Goal: Information Seeking & Learning: Learn about a topic

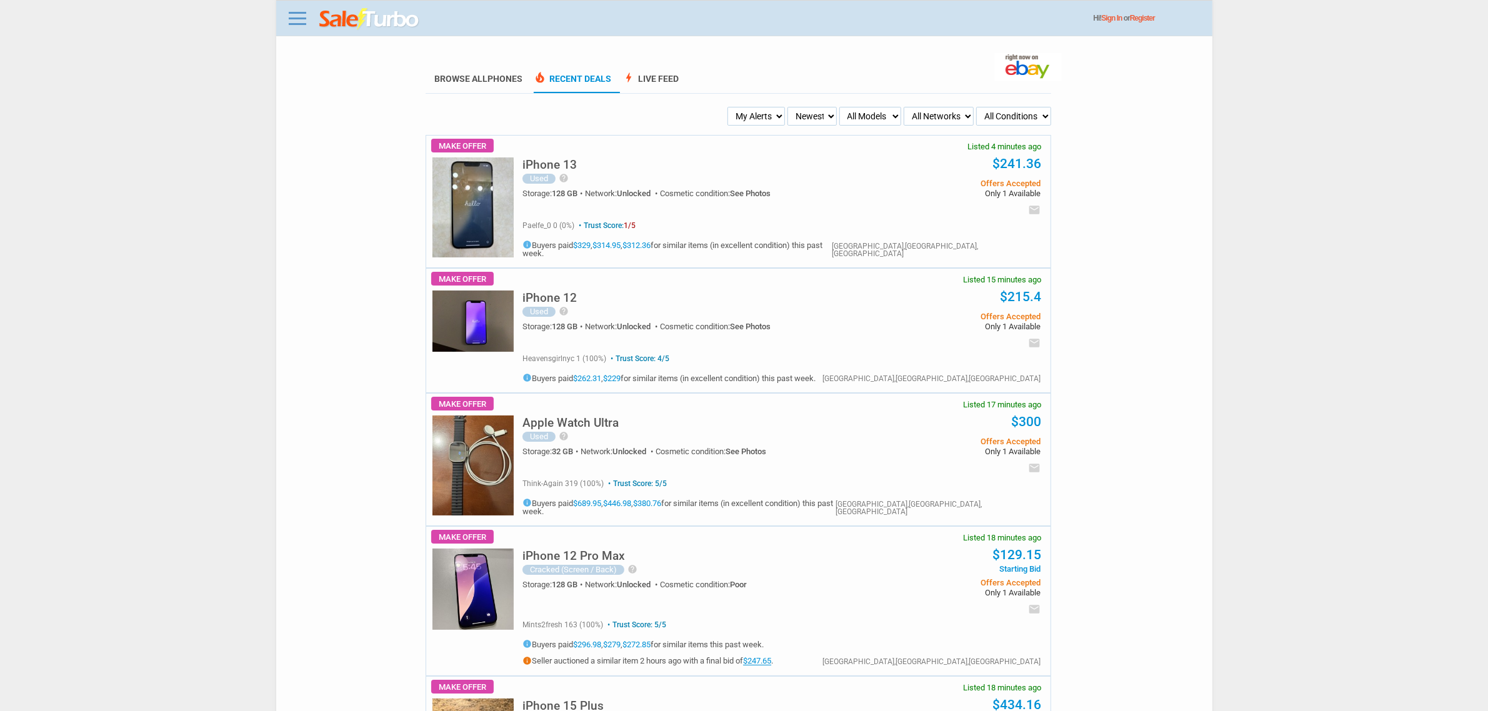
click at [781, 108] on select "My Alerts All Deals BIN Only w/ Offers Only" at bounding box center [755, 116] width 57 height 19
select select "flash_bin"
click at [729, 107] on select "My Alerts All Deals BIN Only w/ Offers Only" at bounding box center [755, 116] width 57 height 19
click at [766, 117] on select "My Alerts All Deals BIN Only w/ Offers Only" at bounding box center [757, 116] width 56 height 19
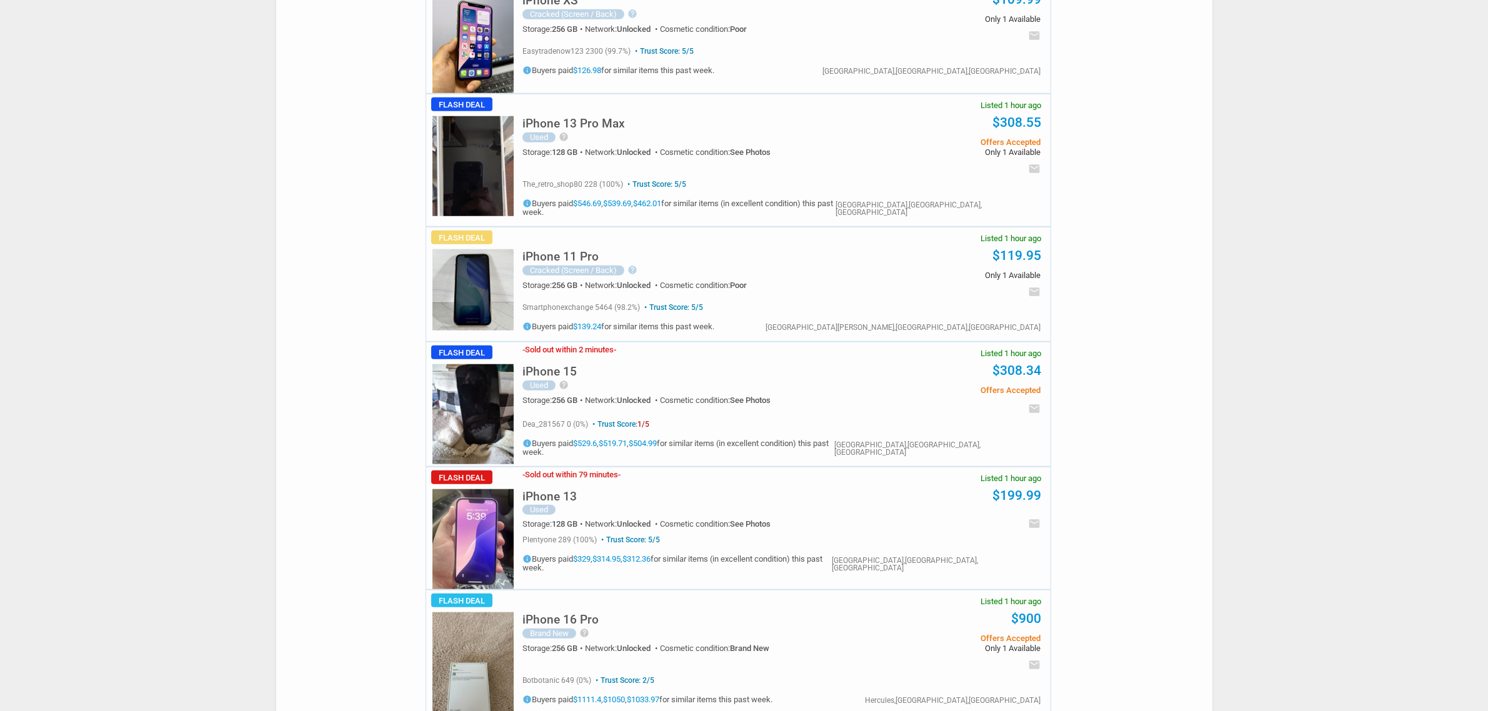
scroll to position [1250, 0]
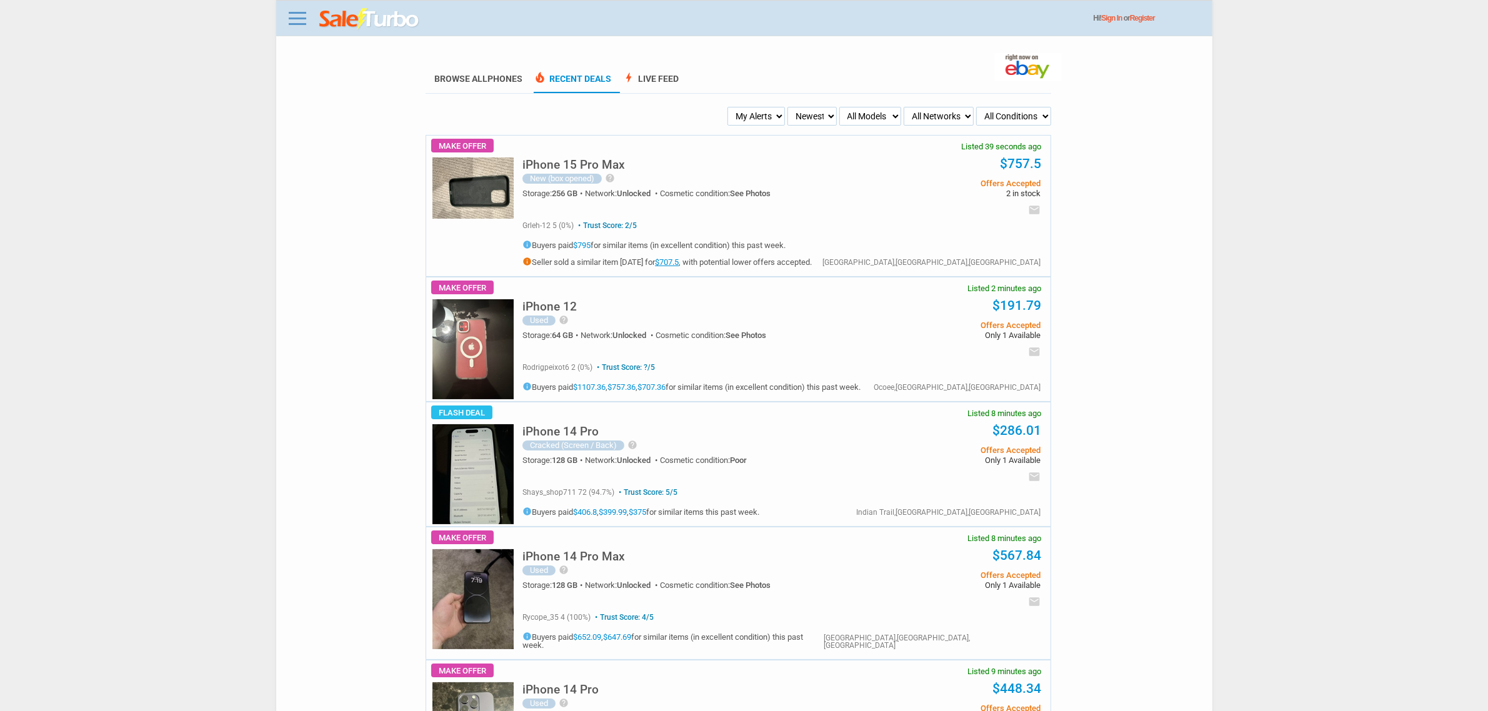
click at [757, 114] on select "My Alerts All Deals BIN Only w/ Offers Only" at bounding box center [755, 116] width 57 height 19
select select "flash_bin"
click at [729, 107] on select "My Alerts All Deals BIN Only w/ Offers Only" at bounding box center [755, 116] width 57 height 19
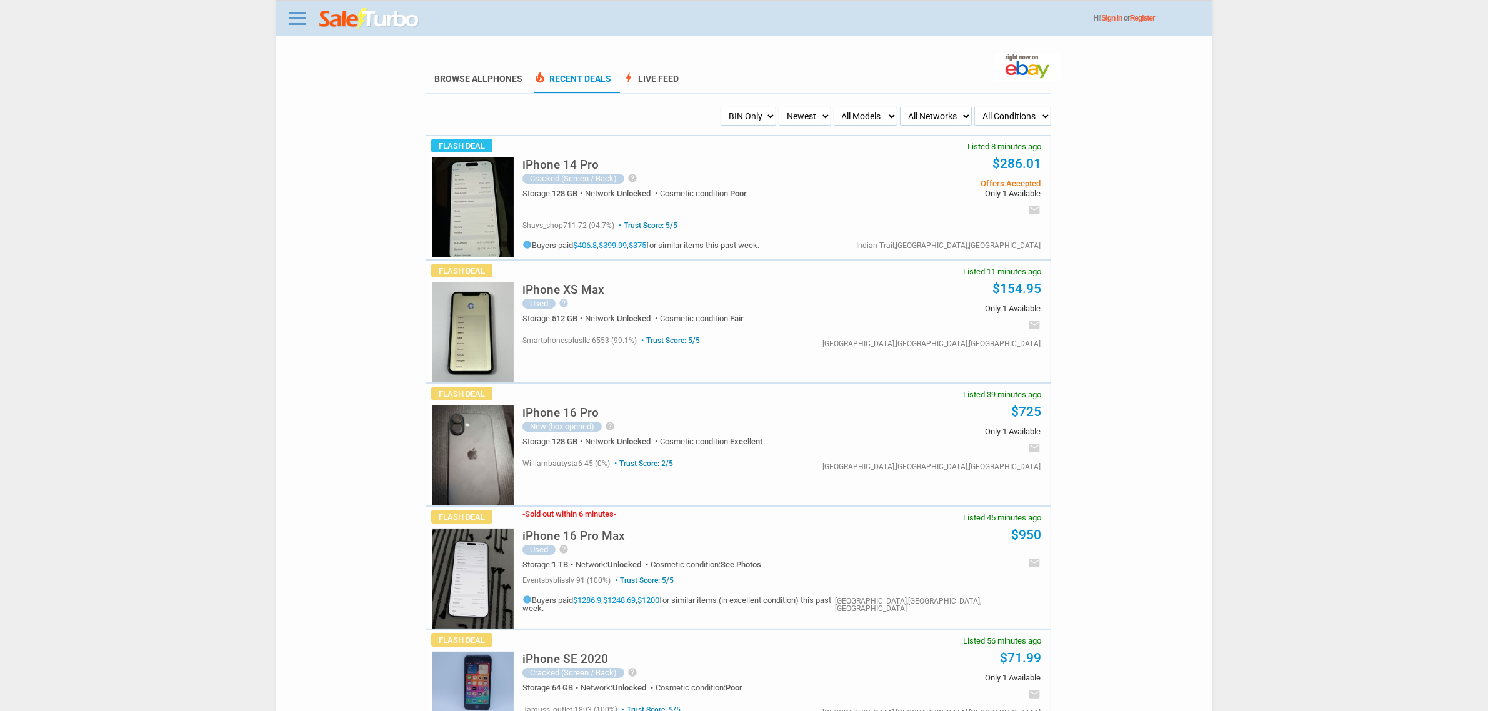
click at [451, 216] on img at bounding box center [472, 207] width 81 height 100
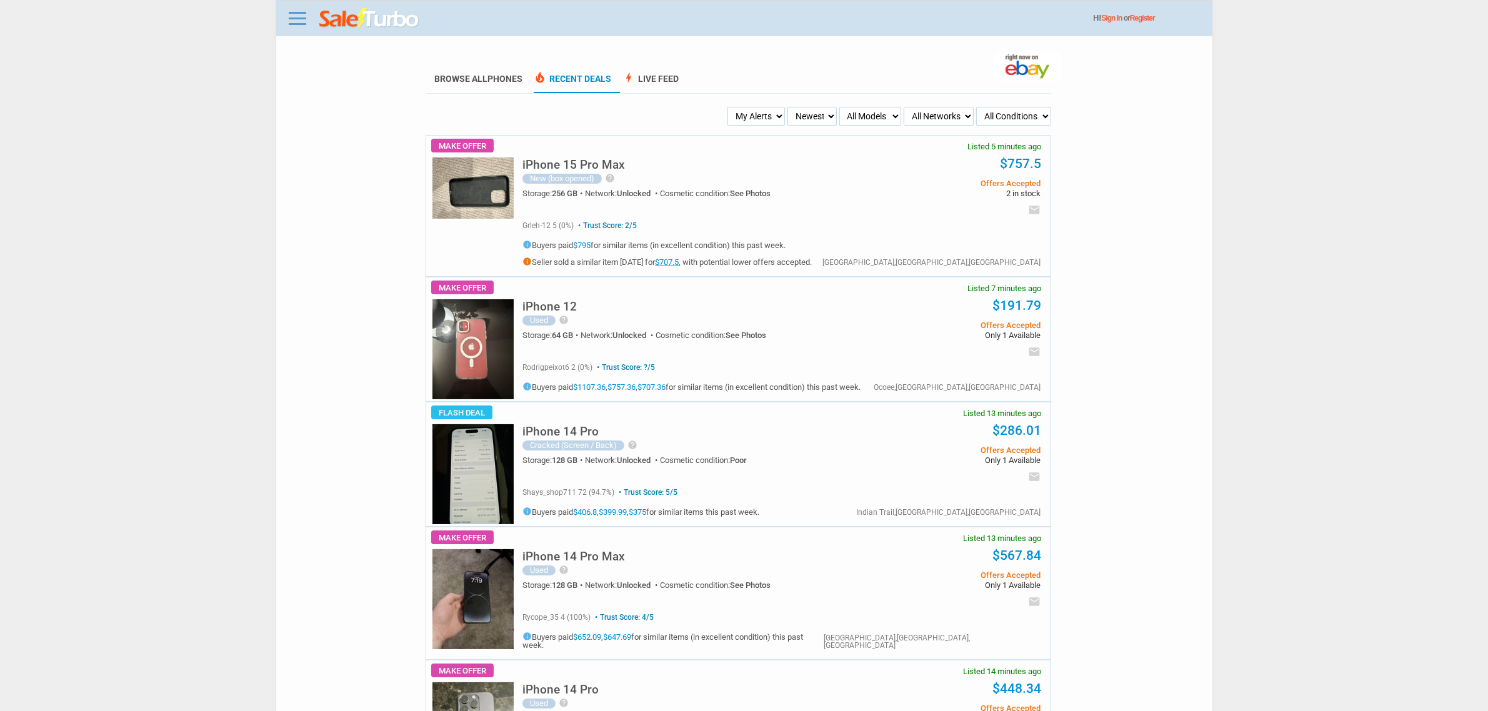
click at [795, 117] on select "Newest Oldest Sold Fastest Savvy Buyers Price (Low - High) Price (High - Low)" at bounding box center [811, 116] width 49 height 19
click at [756, 120] on select "My Alerts All Deals BIN Only w/ Offers Only" at bounding box center [755, 116] width 57 height 19
select select "flash_bin"
click at [729, 107] on select "My Alerts All Deals BIN Only w/ Offers Only" at bounding box center [755, 116] width 57 height 19
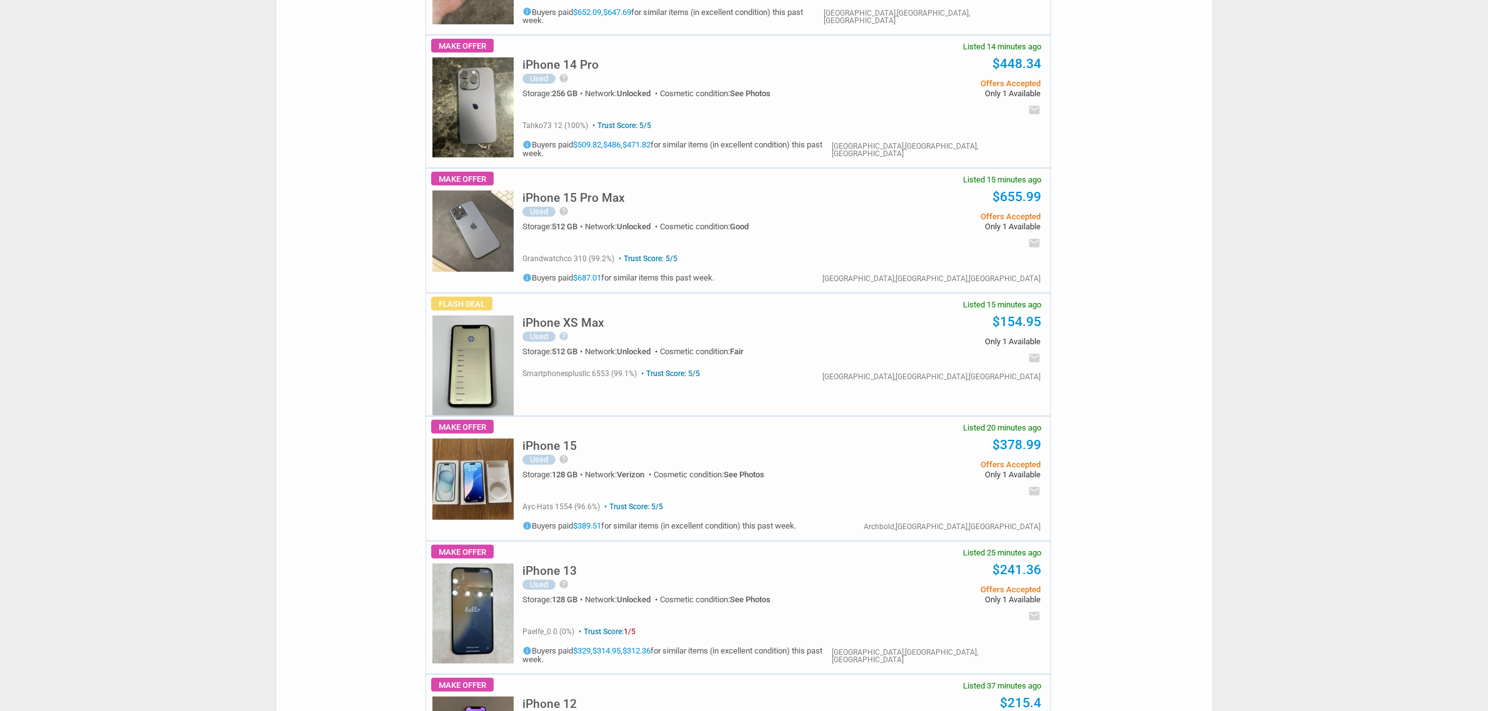
scroll to position [747, 0]
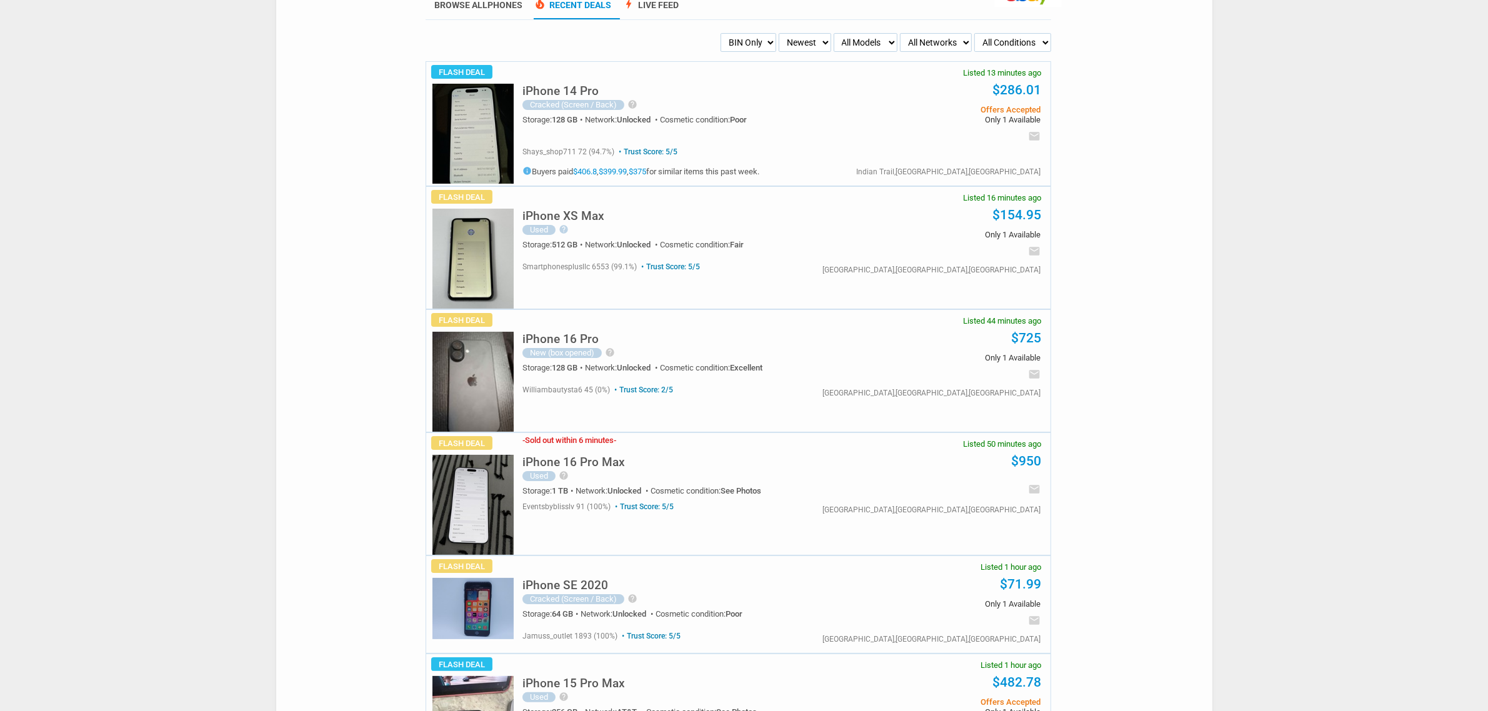
scroll to position [78, 0]
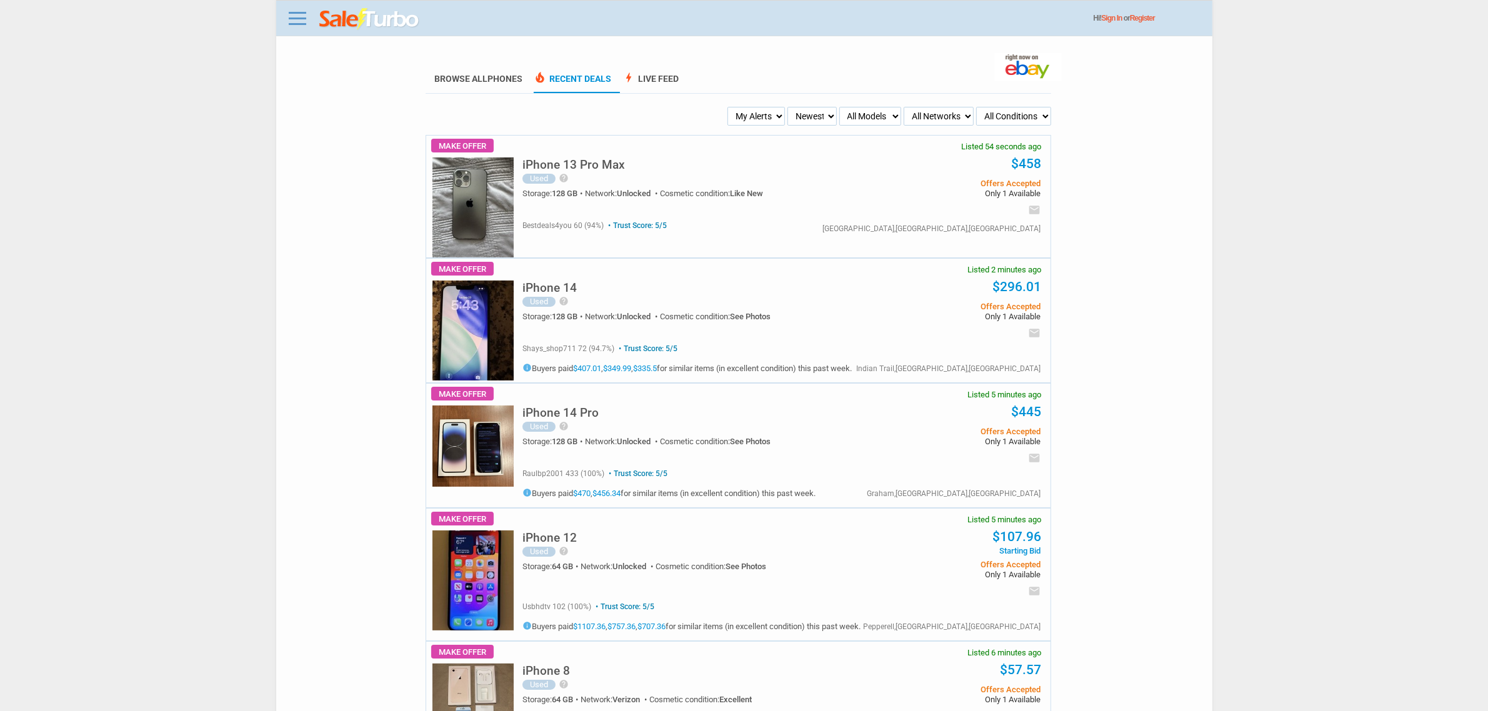
drag, startPoint x: 764, startPoint y: 107, endPoint x: 756, endPoint y: 125, distance: 19.9
click at [764, 108] on select "My Alerts All Deals BIN Only w/ Offers Only" at bounding box center [755, 116] width 57 height 19
select select "flash_bin"
click at [729, 107] on select "My Alerts All Deals BIN Only w/ Offers Only" at bounding box center [755, 116] width 57 height 19
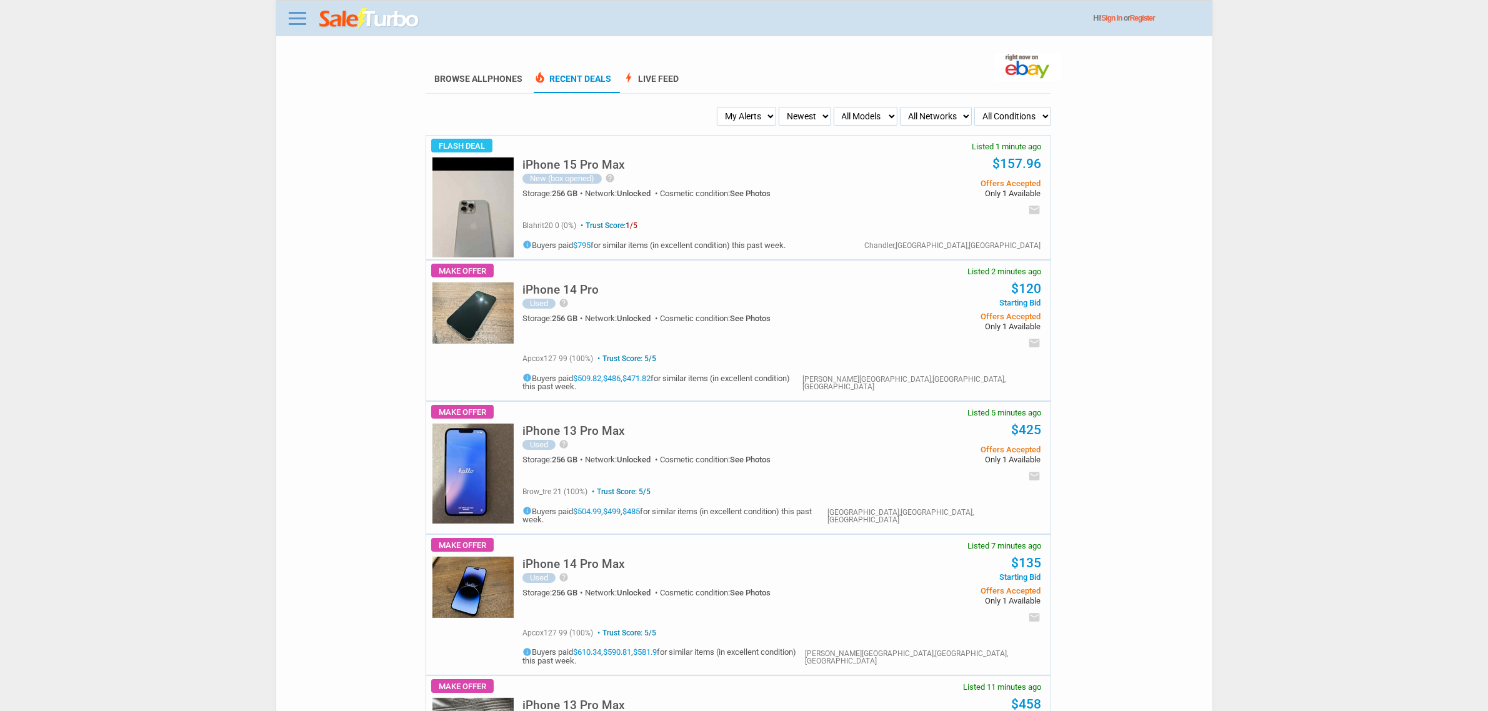
click at [766, 110] on select "My Alerts All Deals BIN Only w/ Offers Only" at bounding box center [746, 116] width 59 height 19
select select "flash_bin"
click at [721, 107] on select "My Alerts All Deals BIN Only w/ Offers Only" at bounding box center [746, 116] width 59 height 19
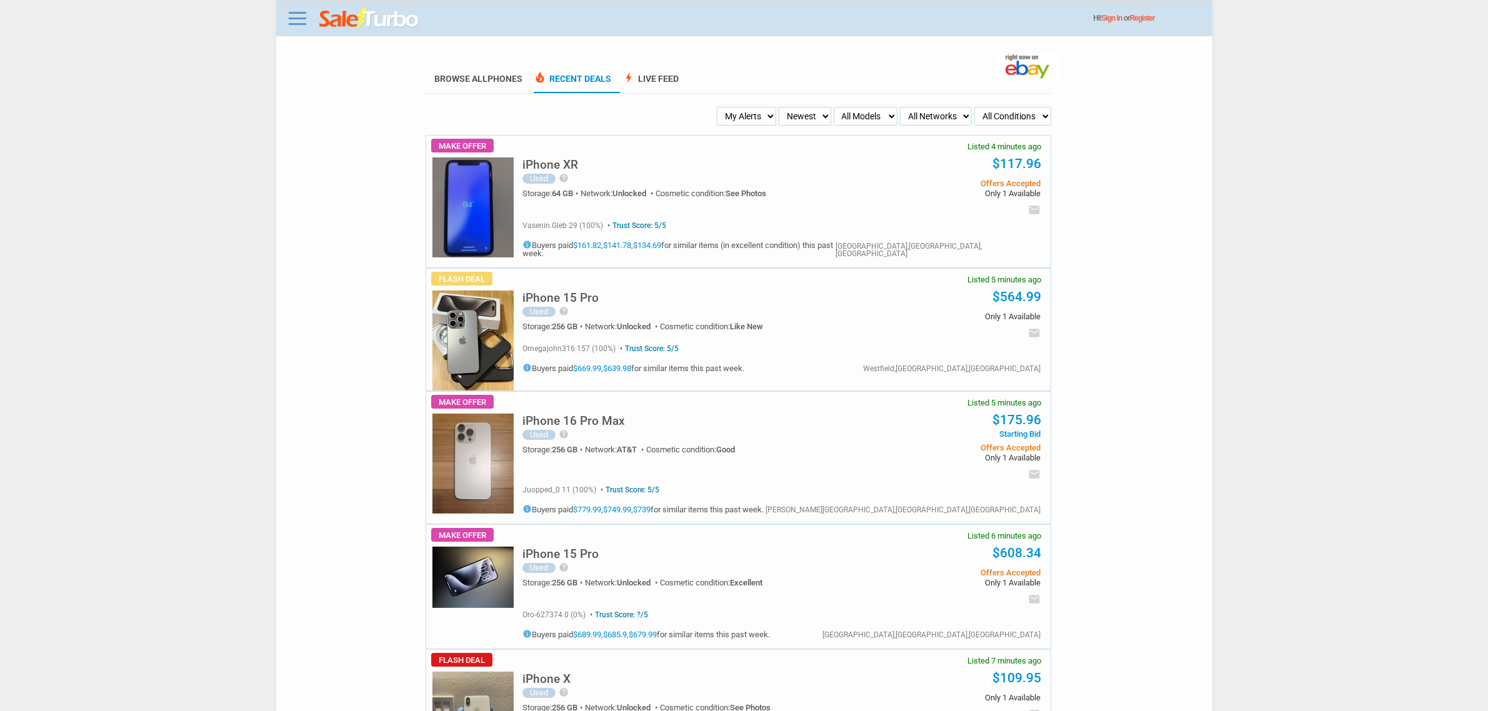
click at [756, 109] on select "My Alerts All Deals BIN Only w/ Offers Only" at bounding box center [746, 116] width 59 height 19
select select "flash_bin"
click at [721, 107] on select "My Alerts All Deals BIN Only w/ Offers Only" at bounding box center [746, 116] width 59 height 19
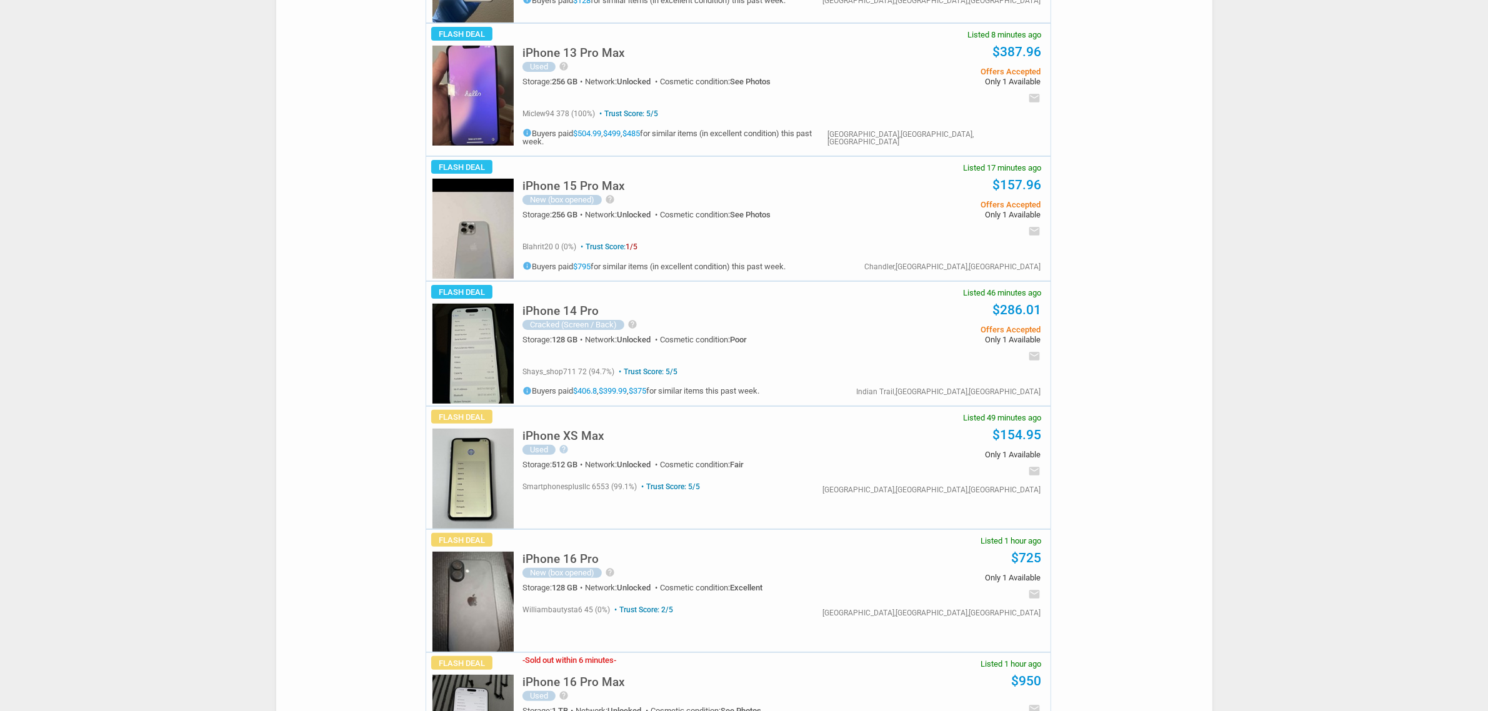
scroll to position [547, 0]
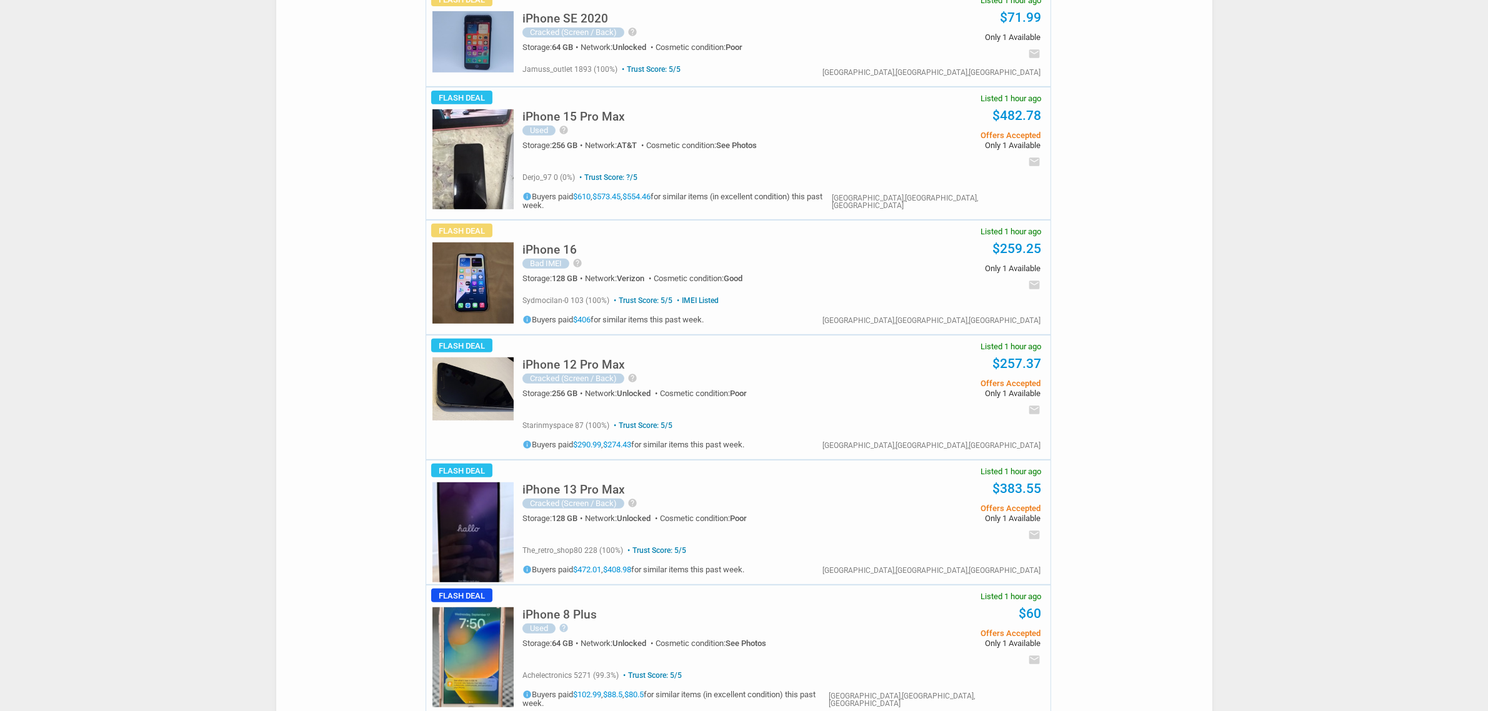
scroll to position [701, 0]
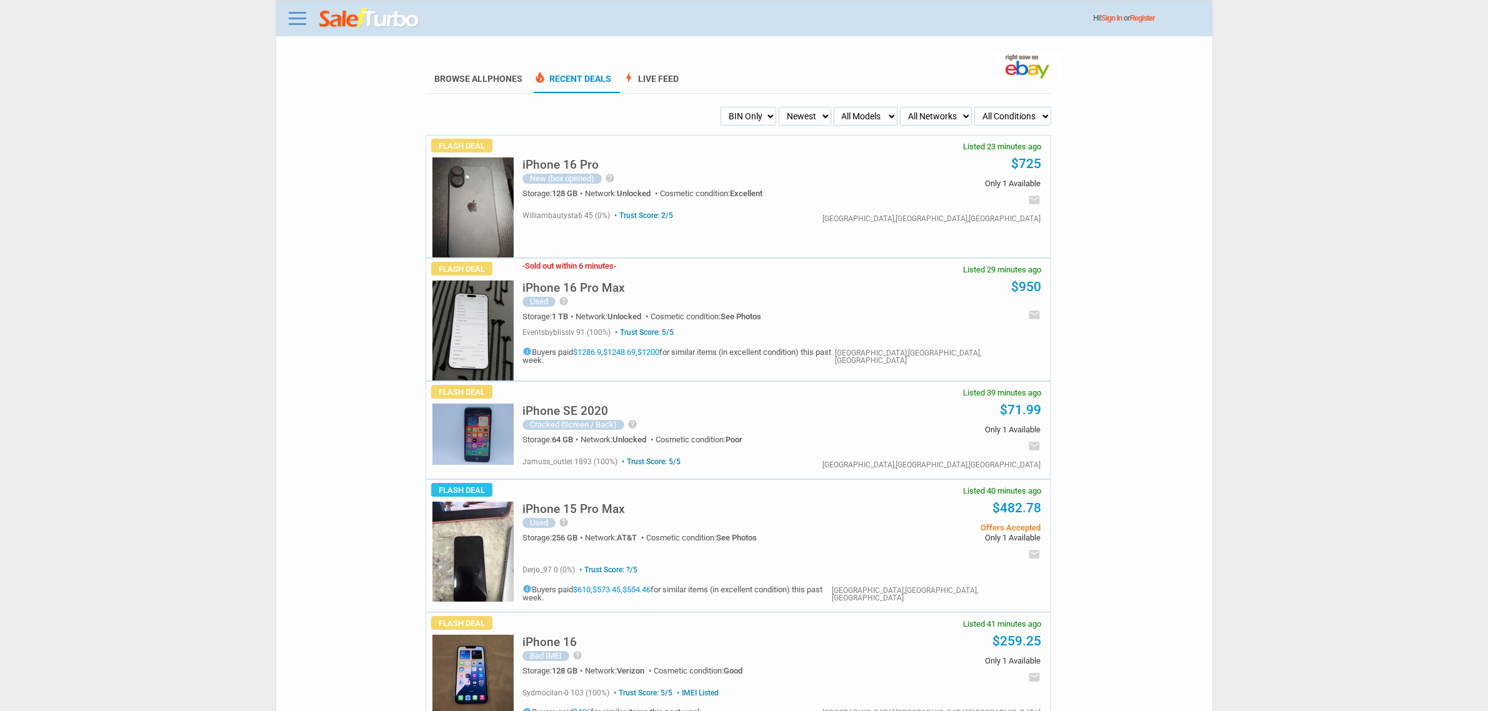
click at [764, 119] on select "My Alerts All Deals BIN Only w/ Offers Only" at bounding box center [749, 116] width 56 height 19
select select "flash_offers"
click at [721, 107] on select "My Alerts All Deals BIN Only w/ Offers Only" at bounding box center [749, 116] width 56 height 19
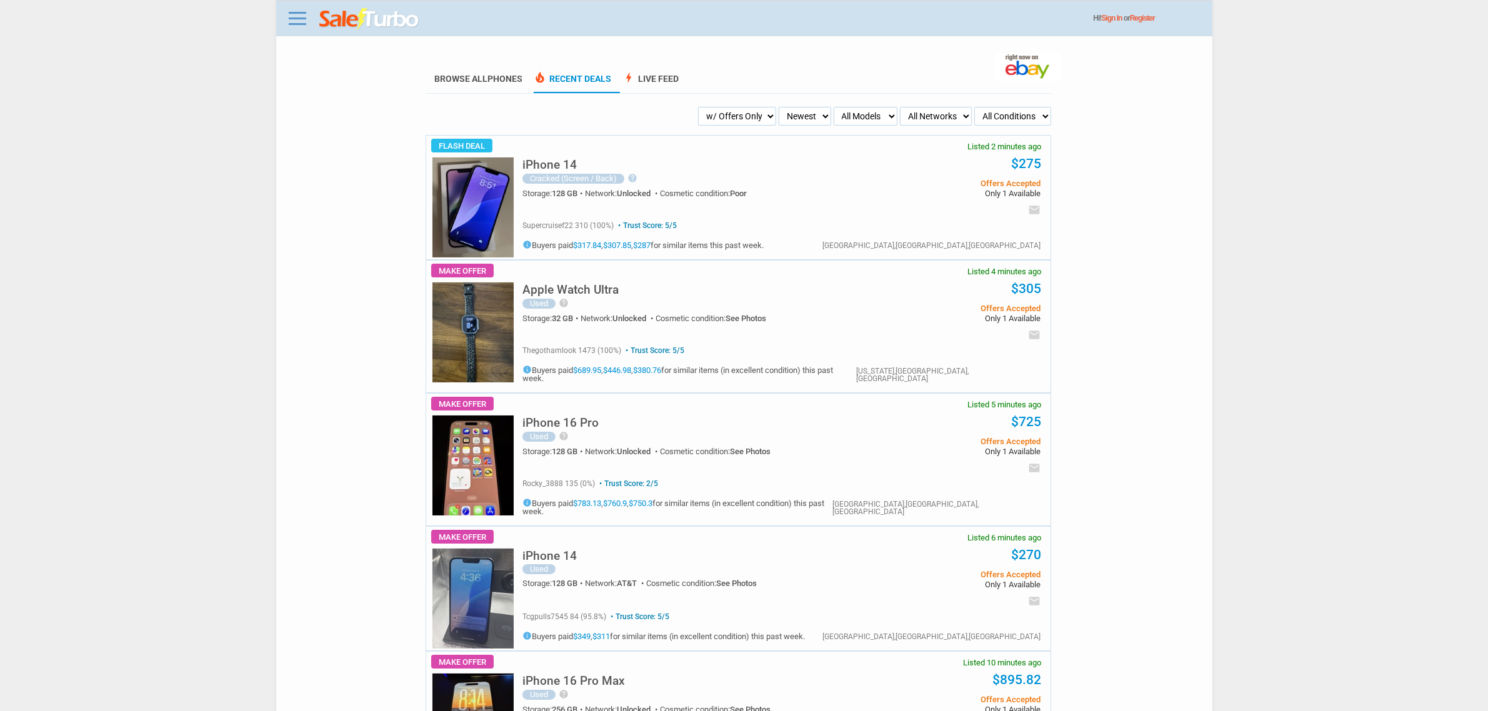
click at [763, 124] on select "My Alerts All Deals BIN Only w/ Offers Only" at bounding box center [737, 116] width 78 height 19
select select "flash_bin"
click at [721, 107] on select "My Alerts All Deals BIN Only w/ Offers Only" at bounding box center [737, 116] width 78 height 19
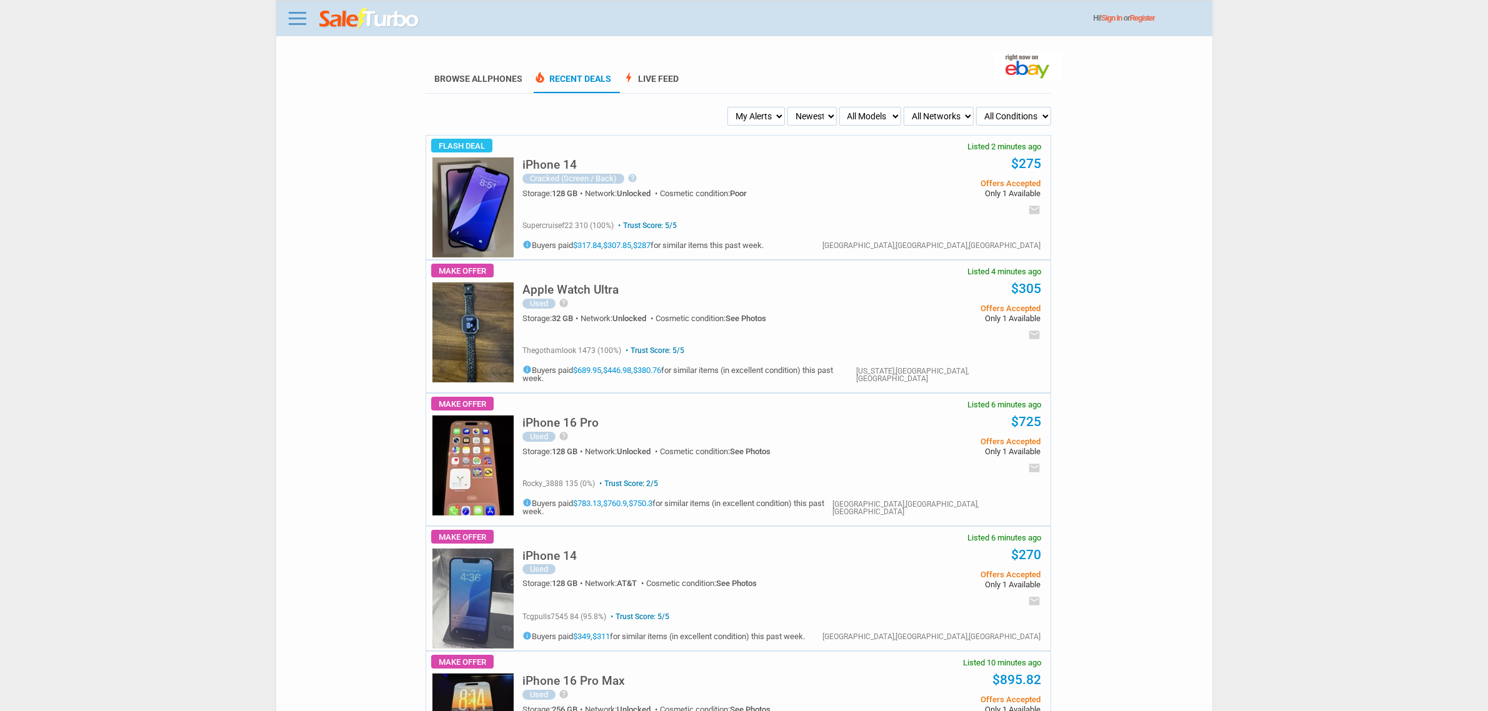
click at [794, 113] on select "Newest Oldest Sold Fastest Savvy Buyers Price (Low - High) Price (High - Low)" at bounding box center [811, 116] width 49 height 19
click at [759, 124] on select "My Alerts All Deals BIN Only w/ Offers Only" at bounding box center [755, 116] width 57 height 19
select select "flash_bin"
click at [729, 107] on select "My Alerts All Deals BIN Only w/ Offers Only" at bounding box center [755, 116] width 57 height 19
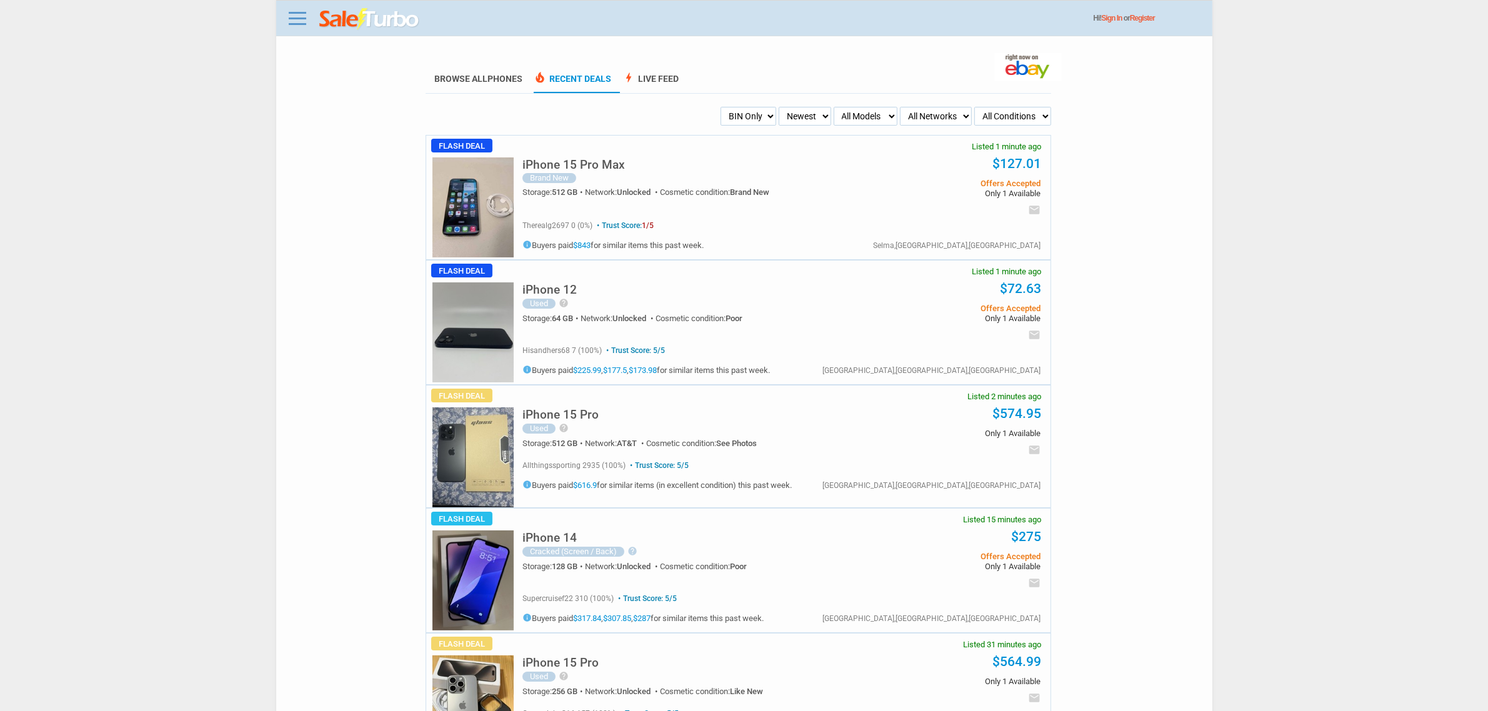
click at [479, 197] on img at bounding box center [472, 207] width 81 height 100
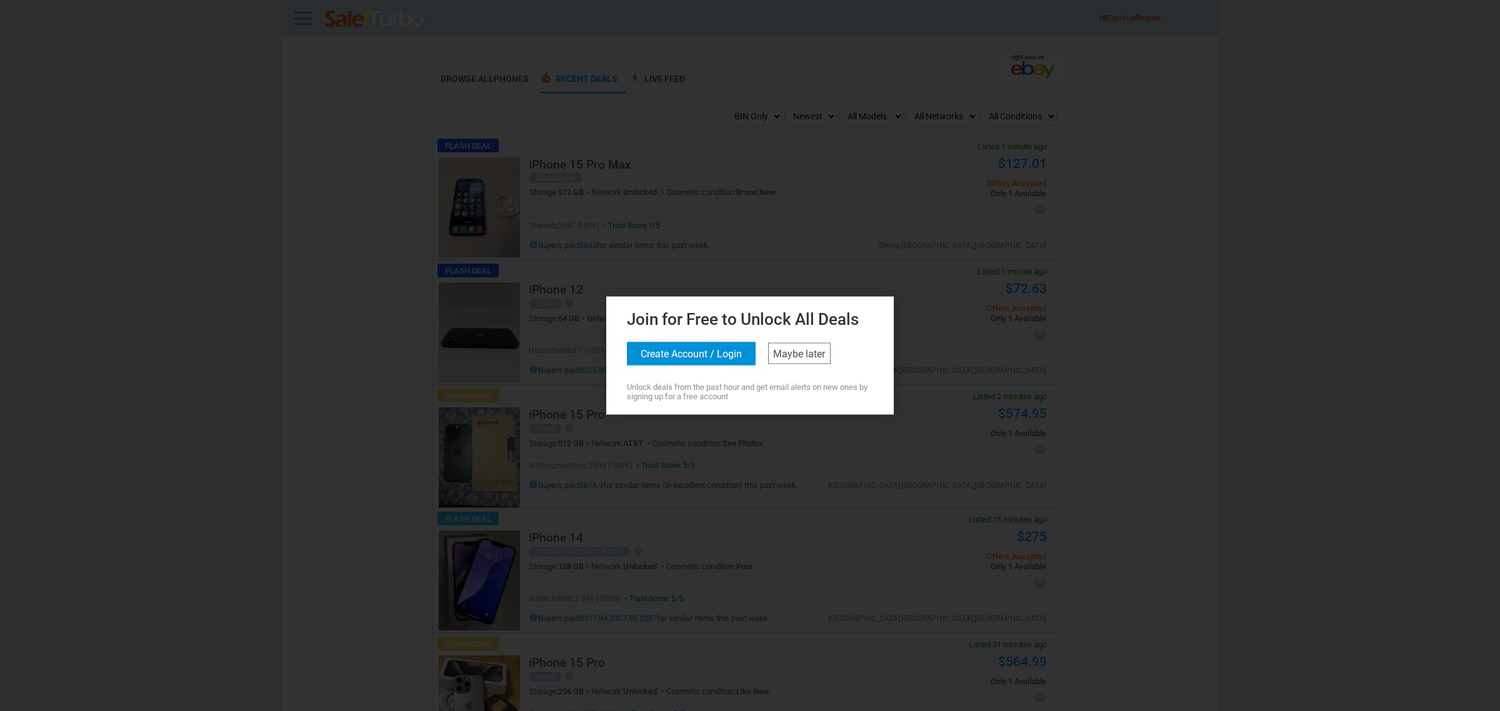
click at [435, 113] on div at bounding box center [750, 355] width 1500 height 711
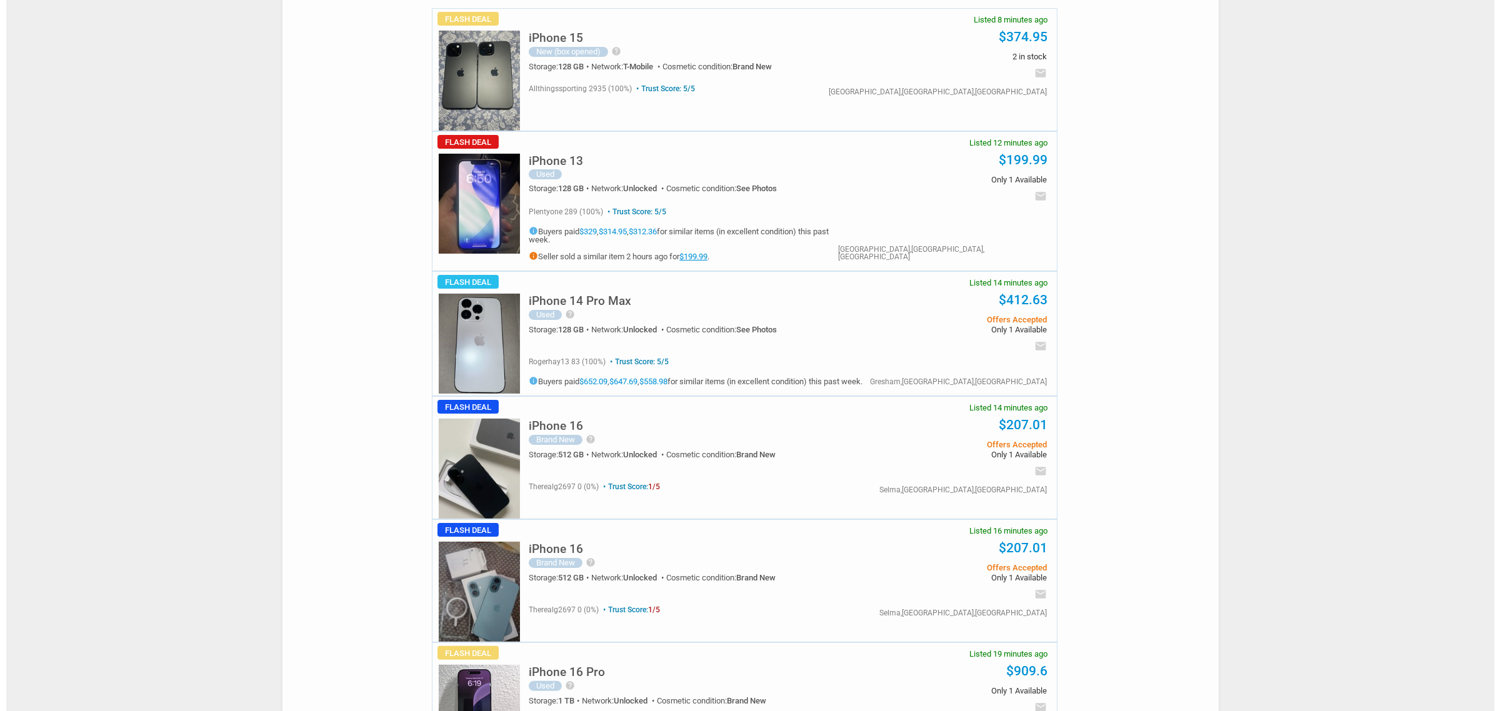
scroll to position [156, 0]
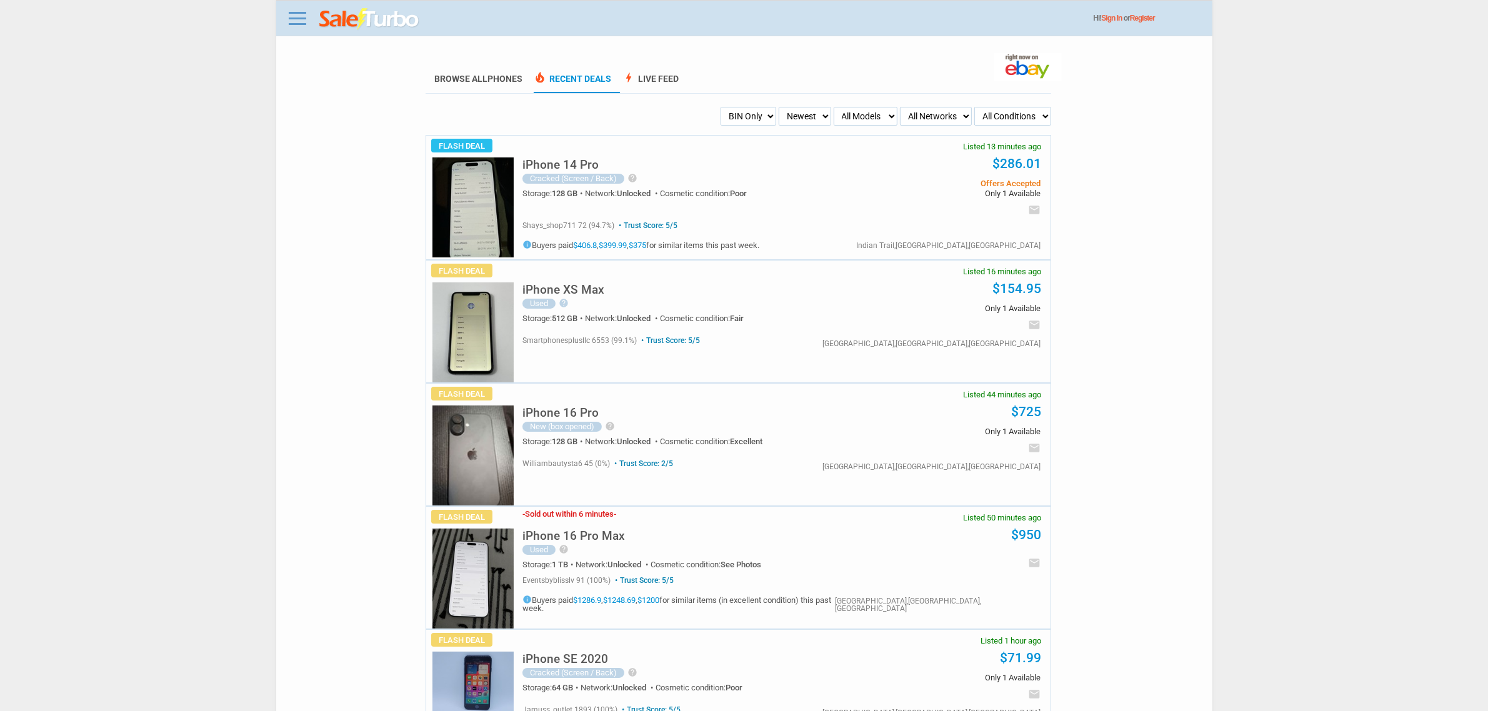
click at [732, 116] on select "My Alerts All Deals BIN Only w/ Offers Only" at bounding box center [749, 116] width 56 height 19
select select "flash_offers"
click at [721, 107] on select "My Alerts All Deals BIN Only w/ Offers Only" at bounding box center [749, 116] width 56 height 19
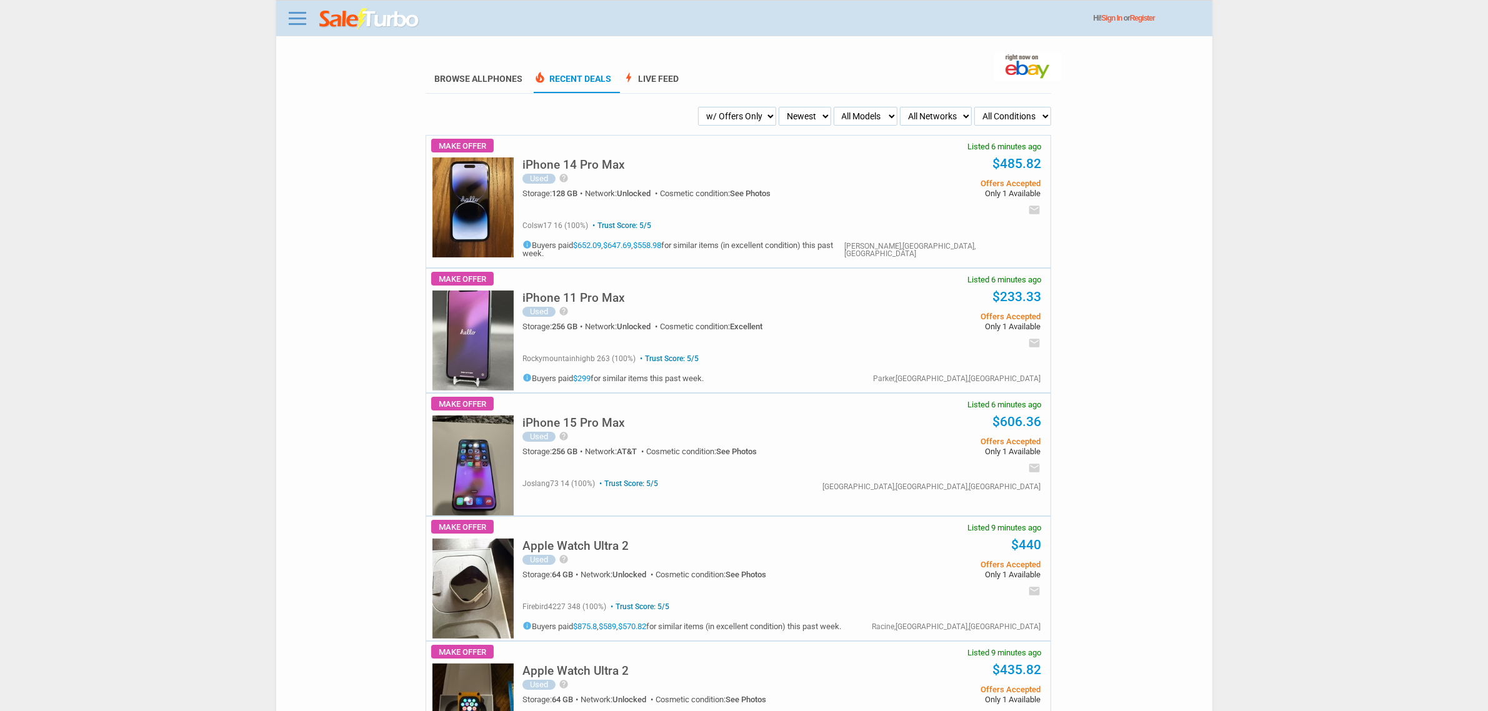
click at [734, 124] on select "My Alerts All Deals BIN Only w/ Offers Only" at bounding box center [737, 116] width 78 height 19
select select "all_deals"
click at [720, 107] on select "My Alerts All Deals BIN Only w/ Offers Only" at bounding box center [737, 116] width 78 height 19
drag, startPoint x: 0, startPoint y: 0, endPoint x: 733, endPoint y: 114, distance: 742.0
click at [733, 114] on select "My Alerts All Deals BIN Only w/ Offers Only" at bounding box center [748, 116] width 56 height 19
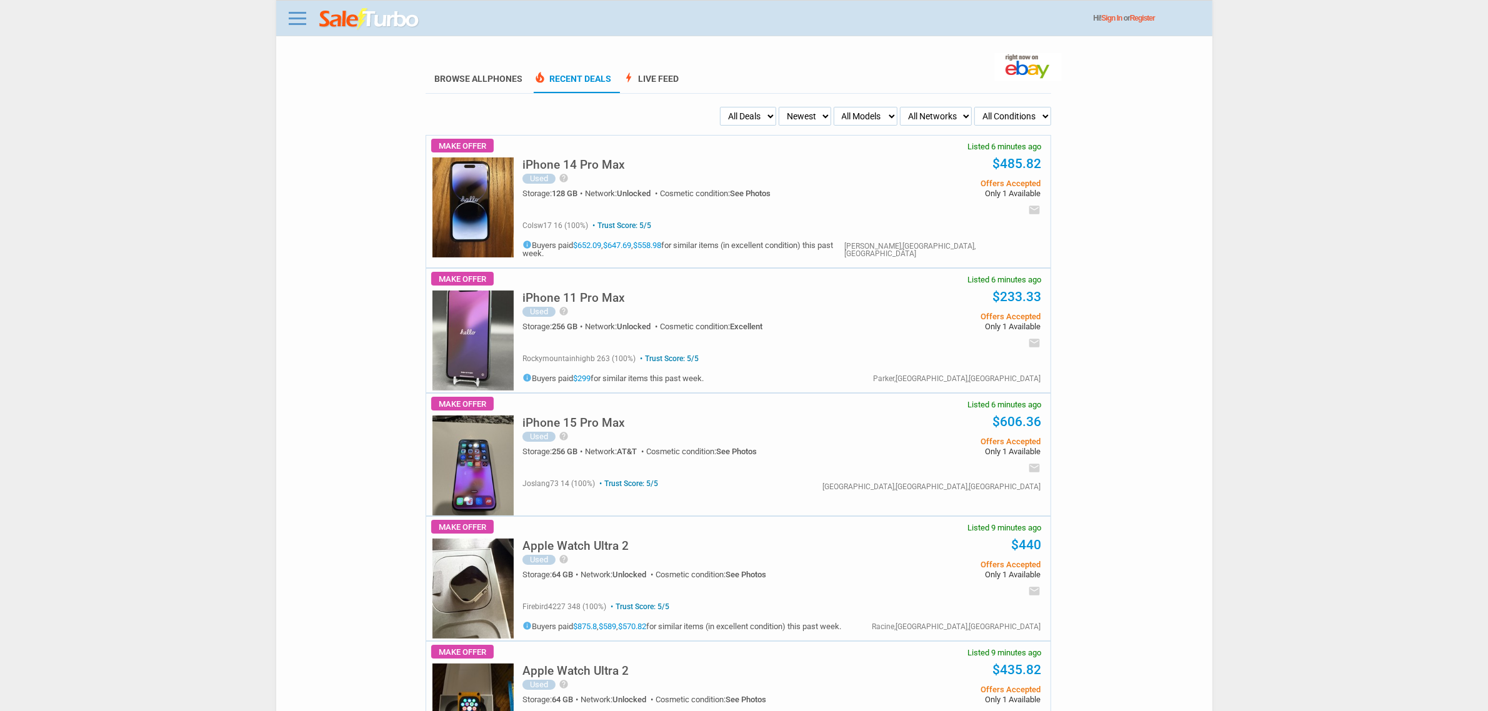
select select "flash_bin"
click at [721, 107] on select "My Alerts All Deals BIN Only w/ Offers Only" at bounding box center [748, 116] width 56 height 19
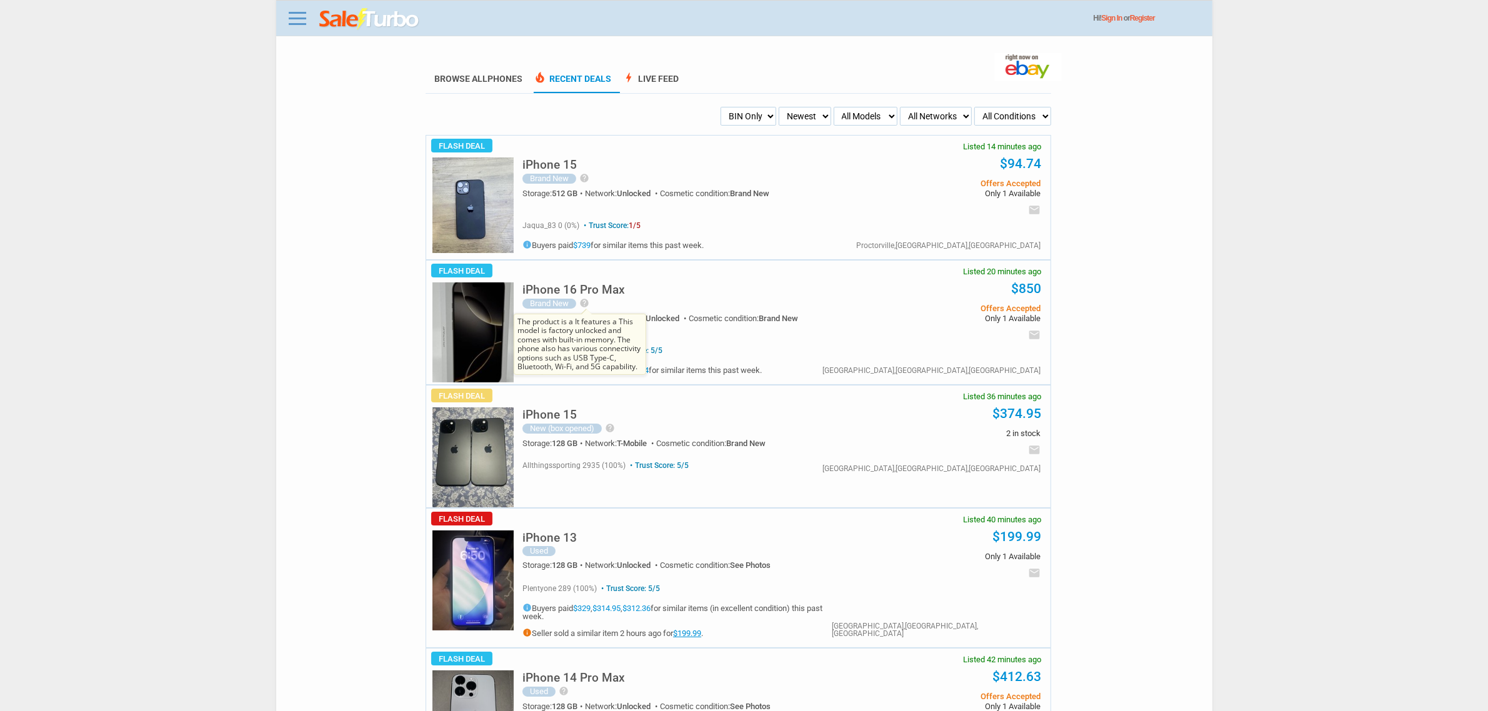
click at [584, 302] on icon "help" at bounding box center [584, 303] width 10 height 10
click at [446, 301] on img at bounding box center [472, 332] width 81 height 100
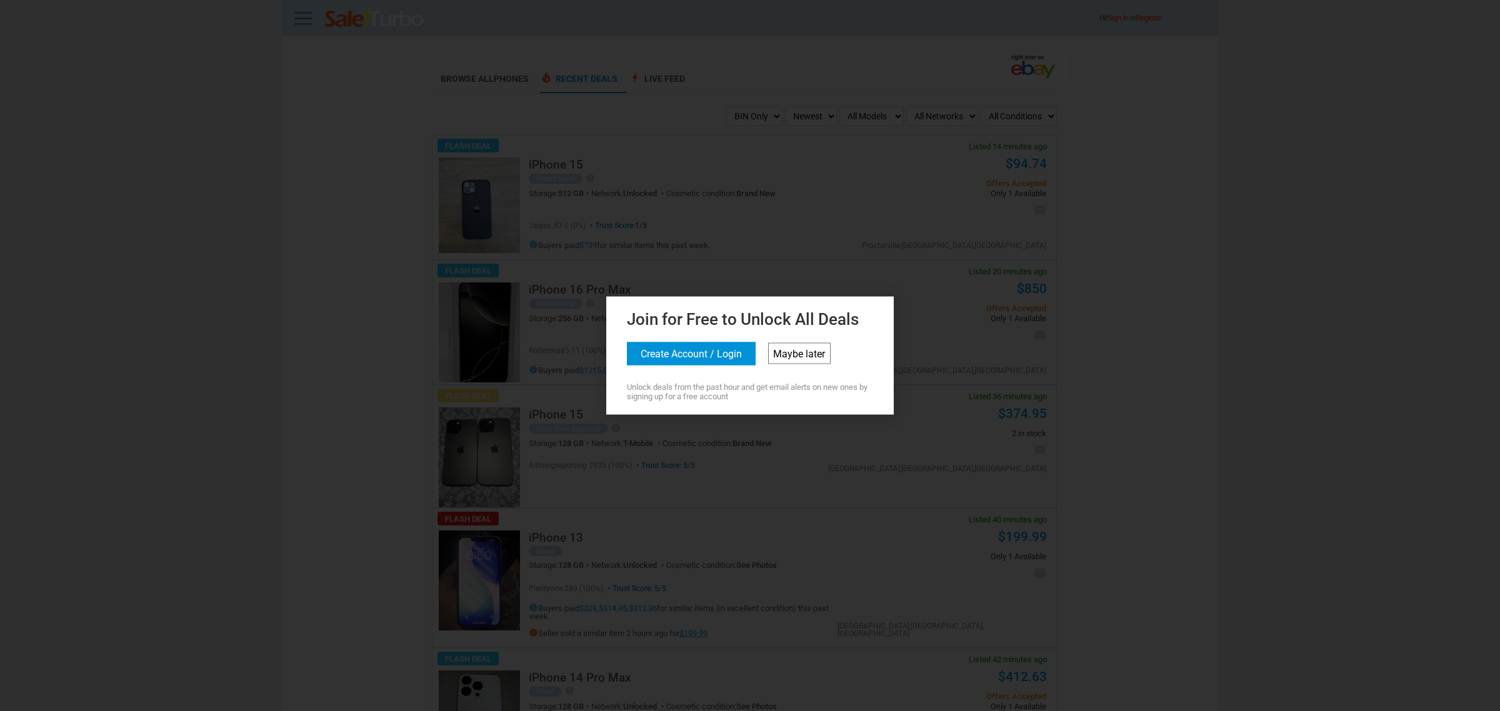
click at [773, 355] on link "Maybe later" at bounding box center [799, 353] width 62 height 21
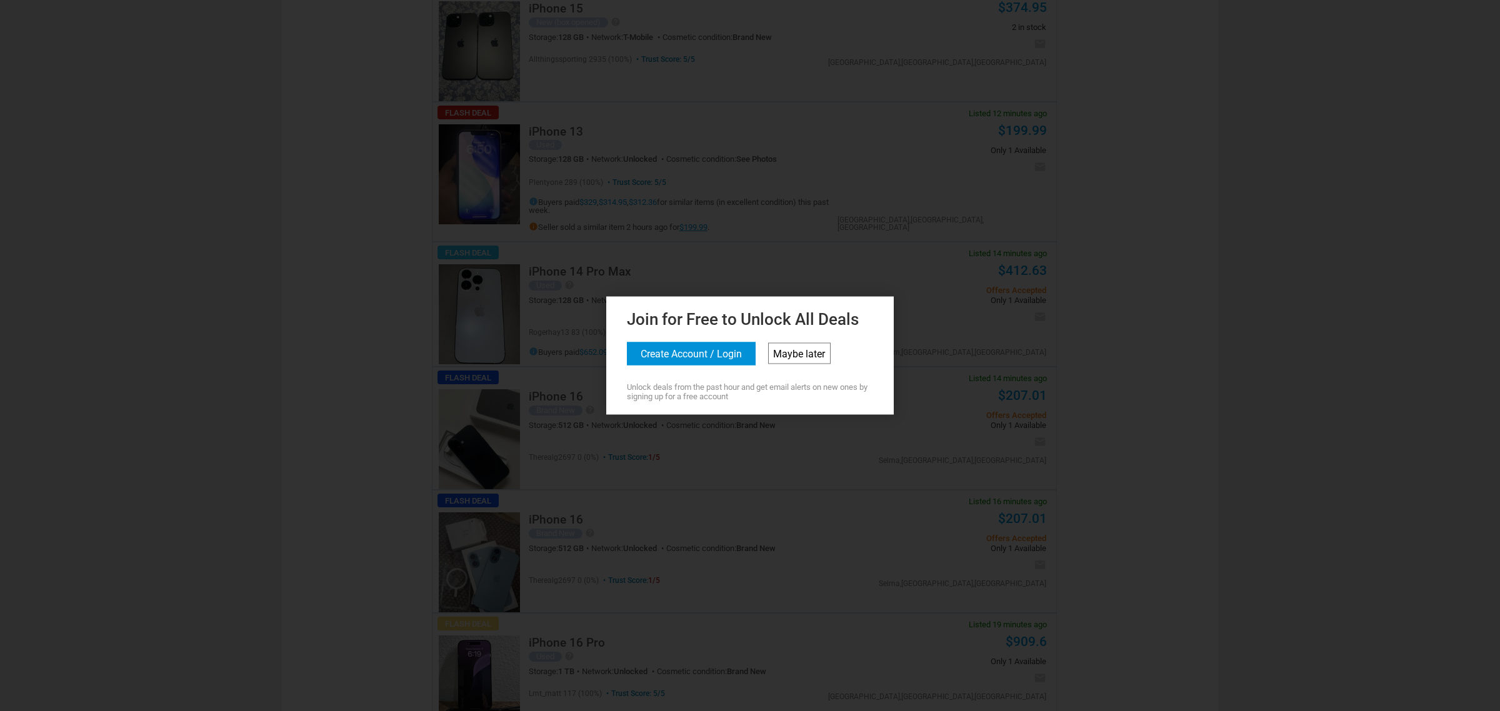
click at [804, 354] on link "Maybe later" at bounding box center [799, 353] width 62 height 21
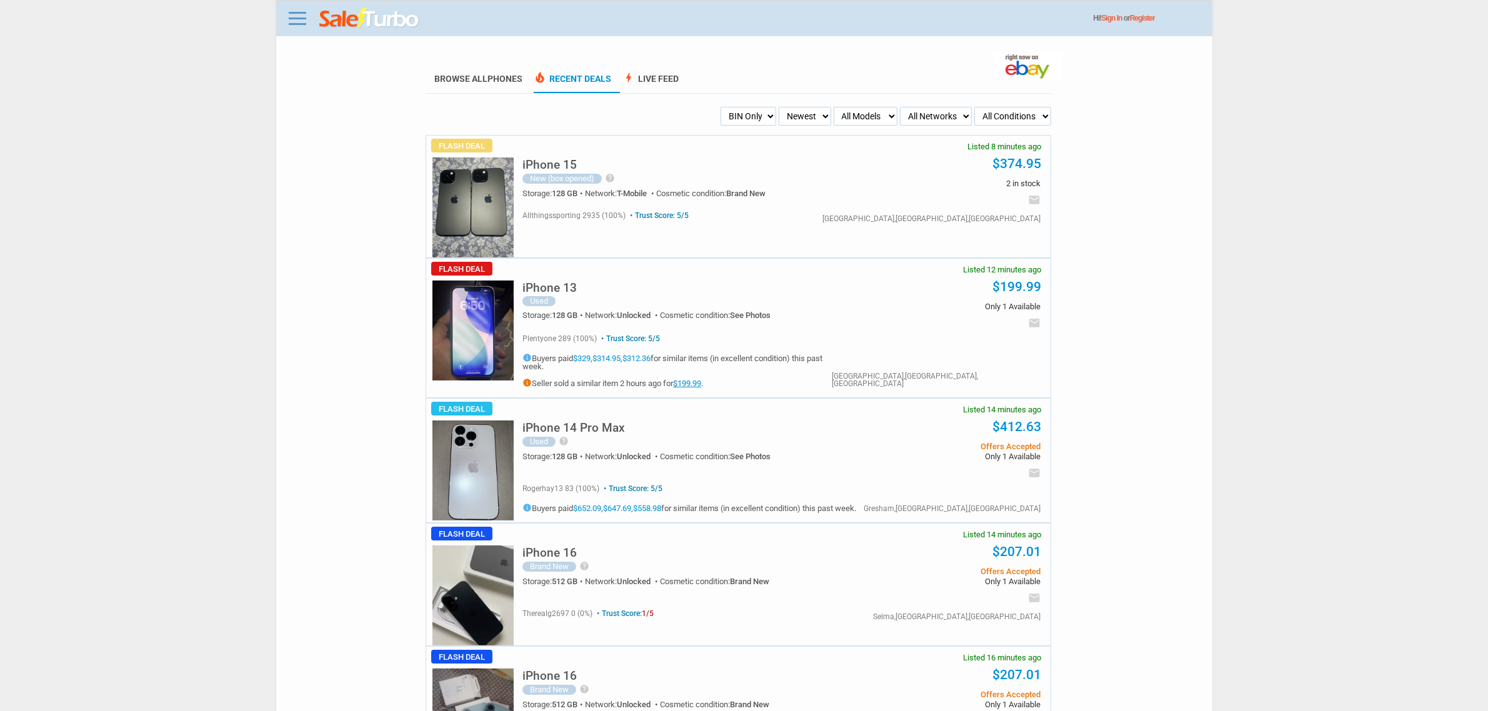
click at [749, 121] on select "My Alerts All Deals BIN Only w/ Offers Only" at bounding box center [749, 116] width 56 height 19
click at [742, 120] on select "My Alerts All Deals BIN Only w/ Offers Only" at bounding box center [749, 116] width 56 height 19
select select "flash_offers"
click at [721, 107] on select "My Alerts All Deals BIN Only w/ Offers Only" at bounding box center [749, 116] width 56 height 19
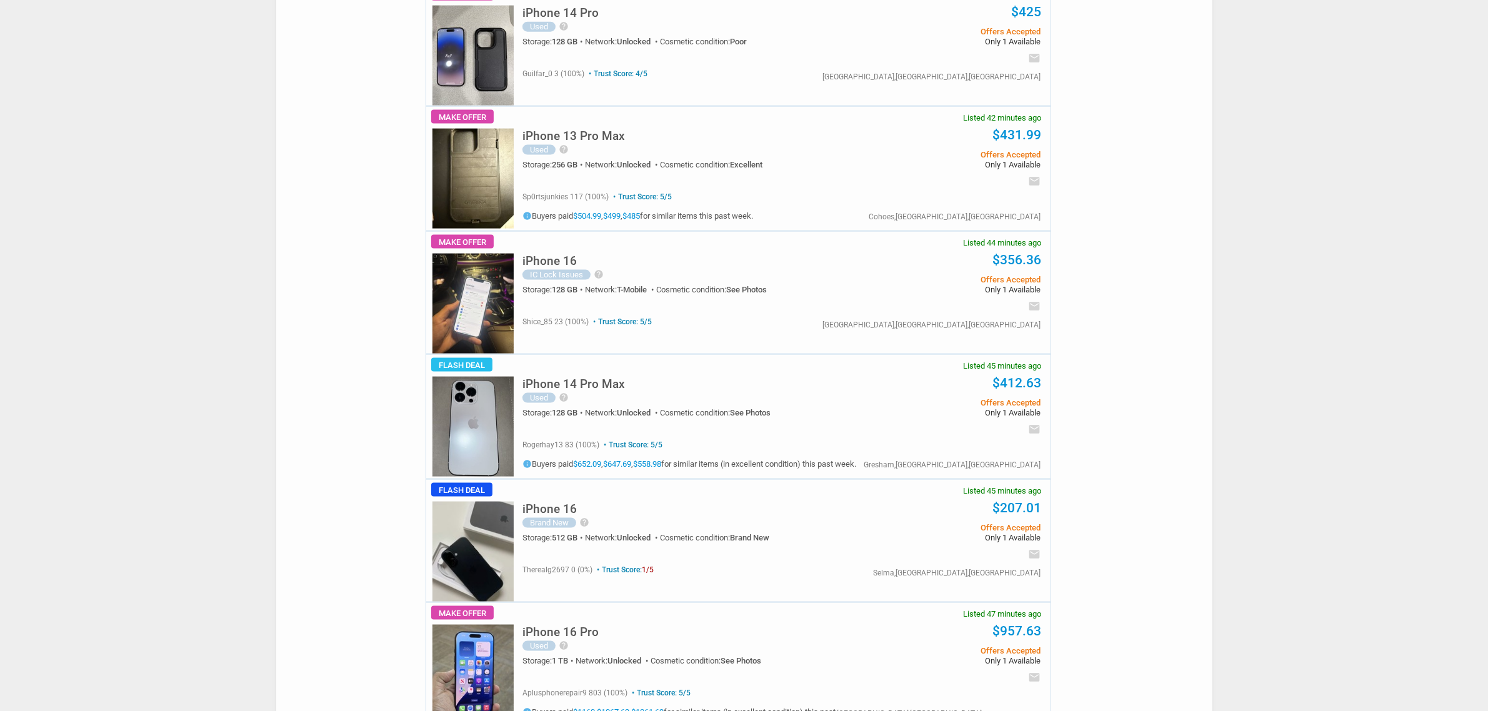
scroll to position [2344, 0]
